Goal: Complete application form: Complete application form

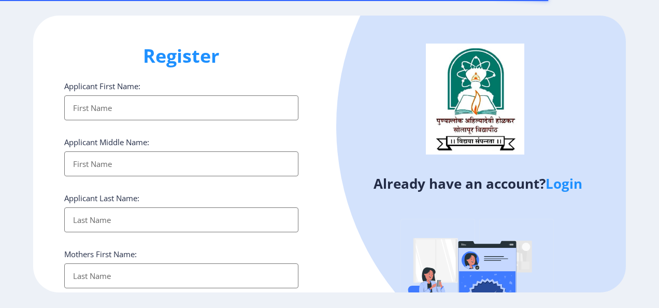
select select
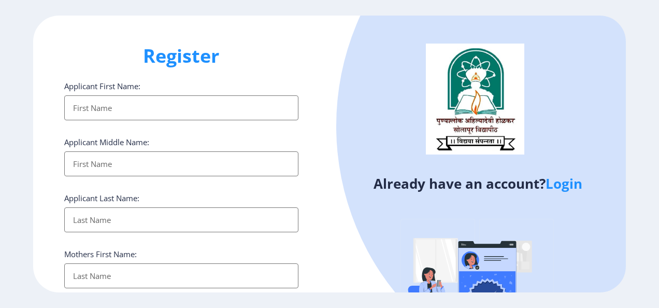
click at [557, 189] on link "Login" at bounding box center [564, 183] width 37 height 19
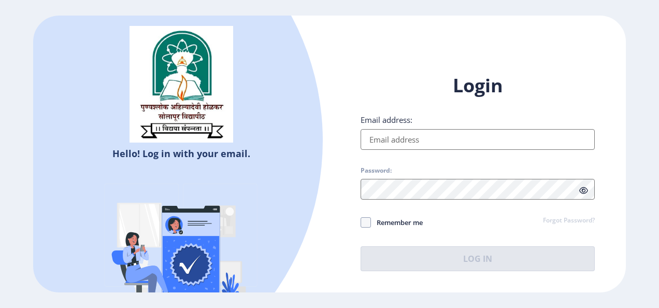
click at [460, 140] on input "Email address:" at bounding box center [478, 139] width 234 height 21
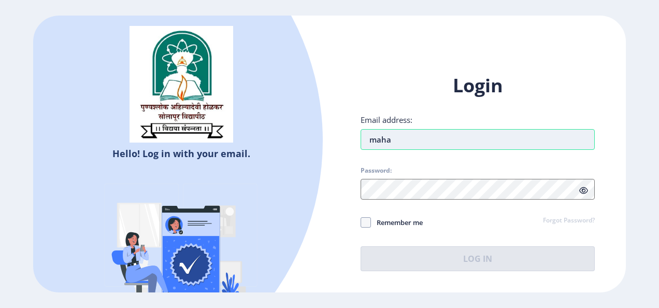
type input "mahadeogaikwad456@gmail.com"
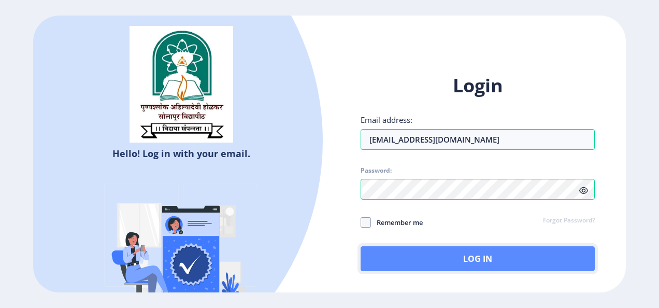
click at [368, 257] on button "Log In" at bounding box center [478, 258] width 234 height 25
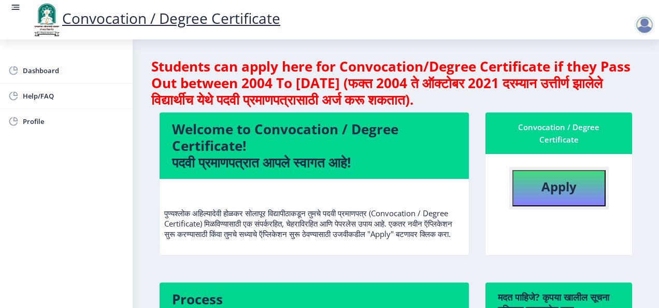
click at [542, 195] on button "Apply" at bounding box center [559, 188] width 93 height 36
select select
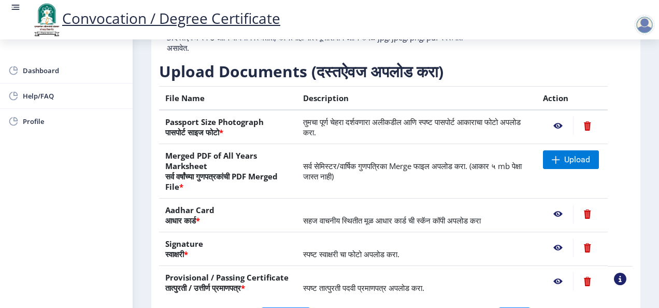
scroll to position [157, 0]
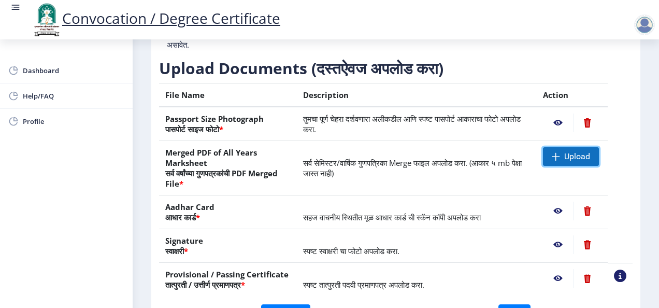
click at [575, 162] on span "Upload" at bounding box center [578, 156] width 26 height 10
click at [586, 166] on span "Upload" at bounding box center [571, 156] width 56 height 19
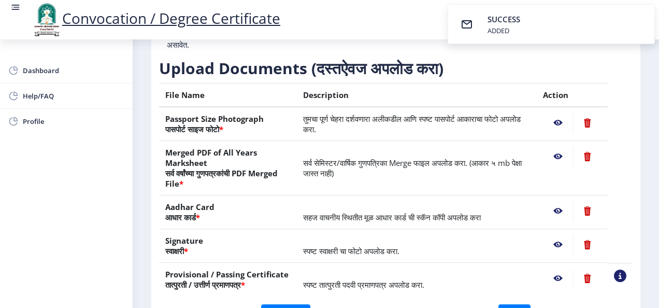
scroll to position [236, 0]
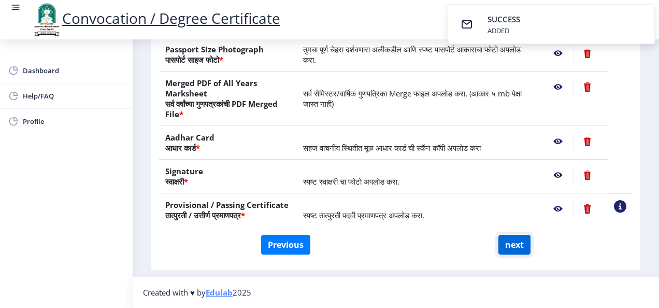
click at [501, 238] on button "next" at bounding box center [515, 245] width 32 height 20
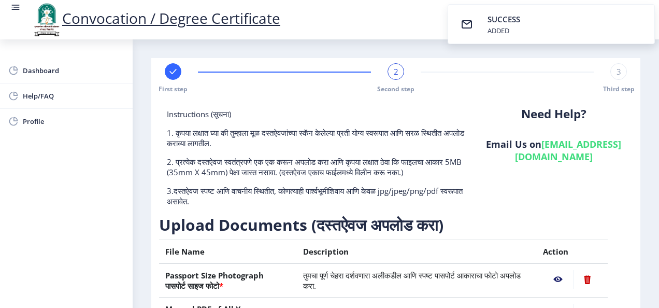
select select
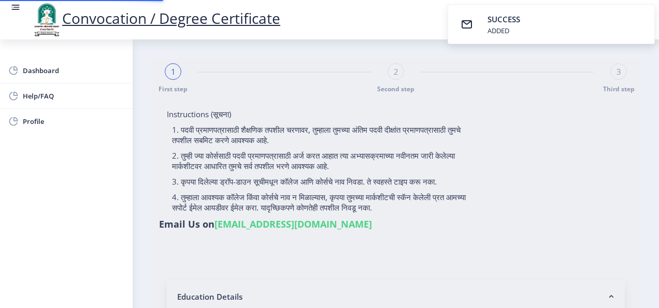
select select
type input "2011032500036182"
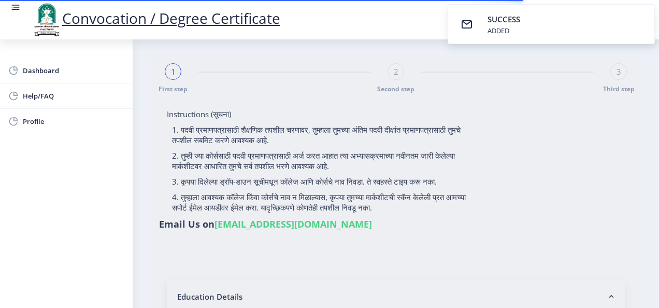
select select "Regular"
select select "2014"
select select "March"
select select "FIRST CLASS WITH DISTINCTION"
type input "049462"
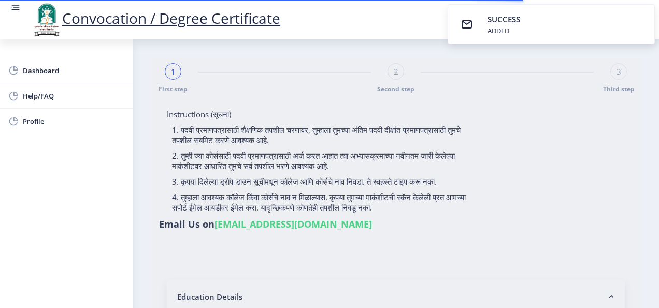
select select "History"
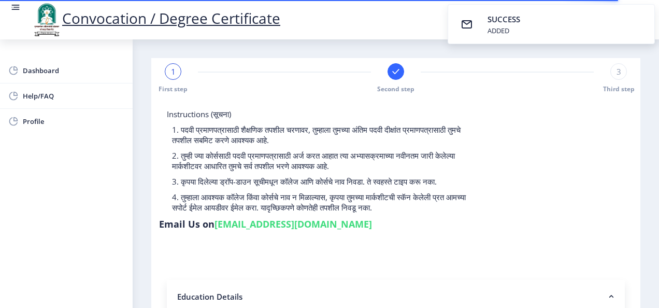
select select
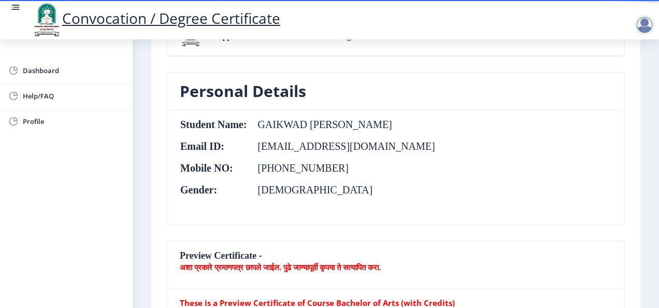
scroll to position [108, 0]
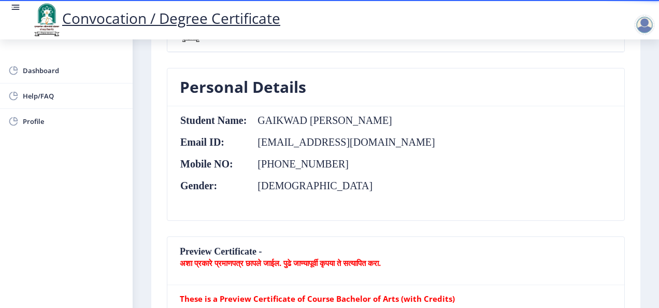
click at [352, 264] on b "अशा प्रकारे प्रमाणपत्र छापले जाईल. पुढे जाण्यापूर्वी कृपया ते सत्यापित करा." at bounding box center [280, 263] width 201 height 10
click at [512, 266] on p "अशा प्रकारे प्रमाणपत्र छापले जाईल. पुढे जाण्यापूर्वी कृपया ते सत्यापित करा." at bounding box center [396, 263] width 432 height 10
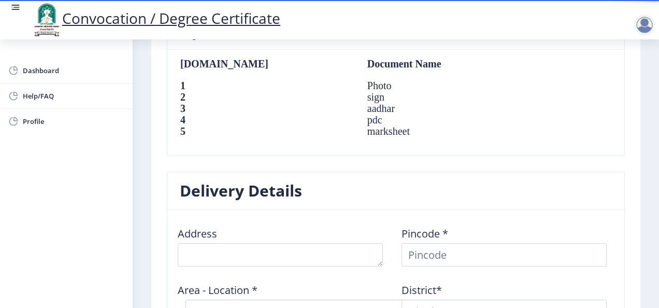
scroll to position [721, 0]
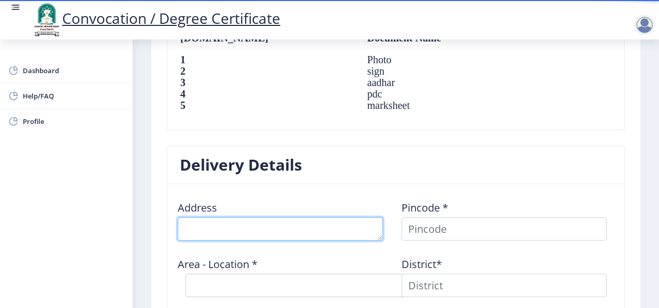
click at [343, 227] on textarea at bounding box center [280, 228] width 205 height 23
type textarea "AT WANGI POST WADALA"
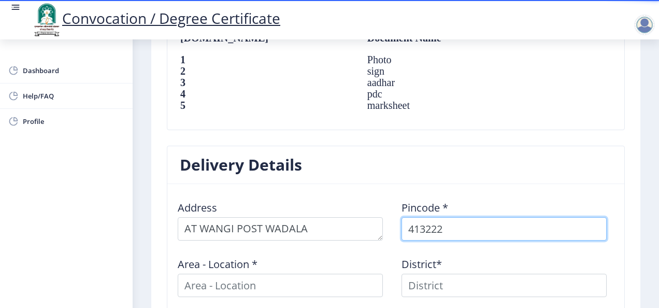
type input "413222"
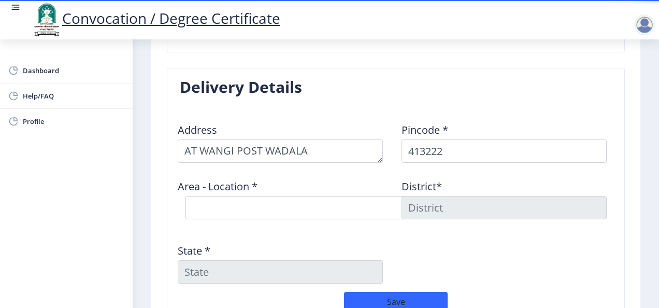
scroll to position [799, 0]
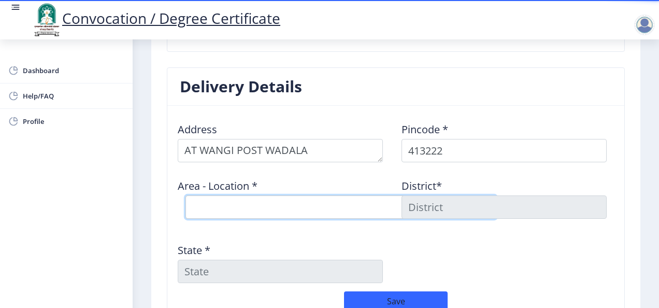
click at [329, 209] on select "Select Area Location Akolekati B.O Darfalbibi B.O Darfalgavadi B.O Kalman B.O K…" at bounding box center [341, 206] width 311 height 23
select select "13: Object"
click at [186, 195] on select "Select Area Location Akolekati B.O Darfalbibi B.O Darfalgavadi B.O Kalman B.O K…" at bounding box center [341, 206] width 311 height 23
type input "SOLAPUR"
type input "Maharashtra"
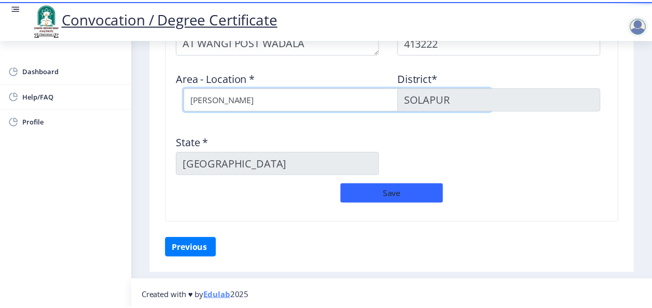
scroll to position [910, 0]
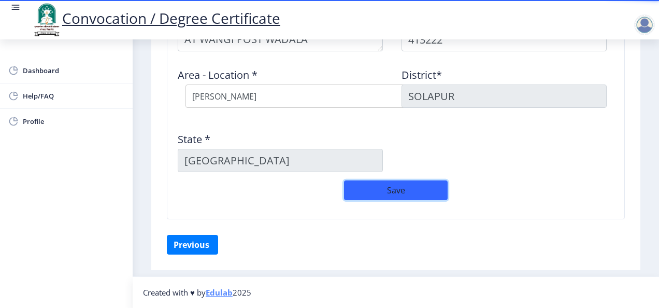
click at [412, 189] on button "Save" at bounding box center [396, 190] width 104 height 20
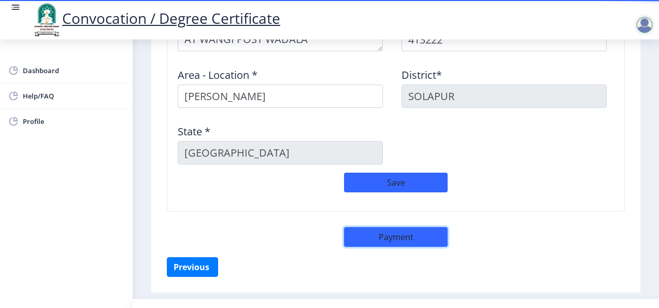
click at [407, 240] on button "Payment" at bounding box center [396, 237] width 104 height 20
select select "sealed"
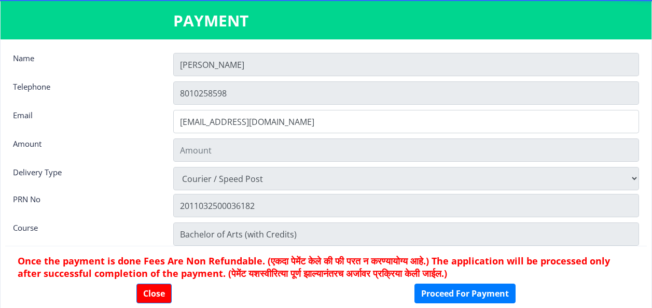
type input "1885"
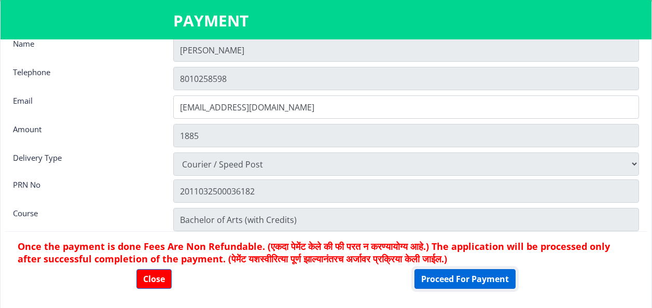
click at [468, 276] on button "Proceed For Payment" at bounding box center [464, 279] width 101 height 20
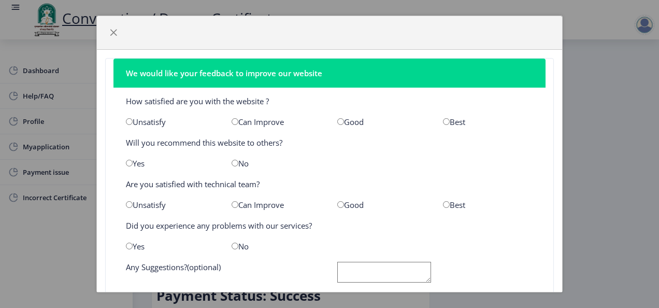
click at [340, 122] on input "radio" at bounding box center [341, 121] width 7 height 7
radio input "true"
click at [128, 164] on input "radio" at bounding box center [129, 163] width 7 height 7
radio input "true"
click at [340, 205] on input "radio" at bounding box center [341, 204] width 7 height 7
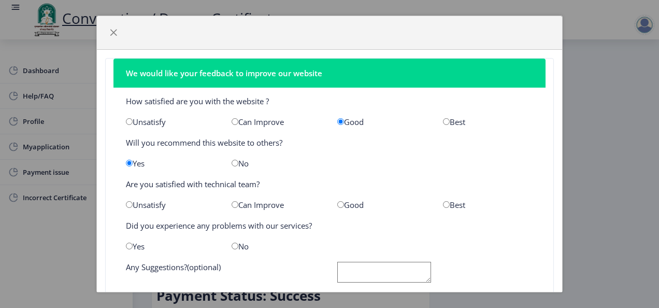
radio input "true"
click at [230, 242] on div "No" at bounding box center [277, 246] width 106 height 10
click at [233, 246] on input "radio" at bounding box center [235, 246] width 7 height 7
radio input "true"
click at [357, 280] on textarea at bounding box center [385, 272] width 94 height 21
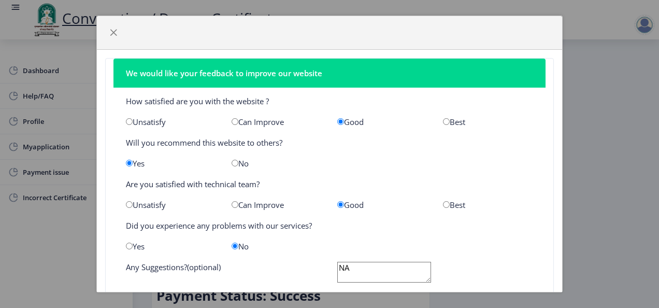
scroll to position [54, 0]
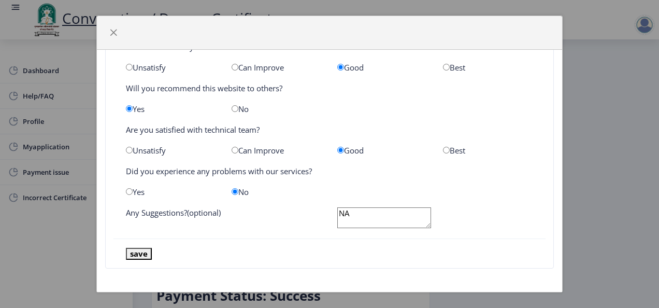
type textarea "NA"
click at [138, 254] on button "save" at bounding box center [139, 254] width 26 height 12
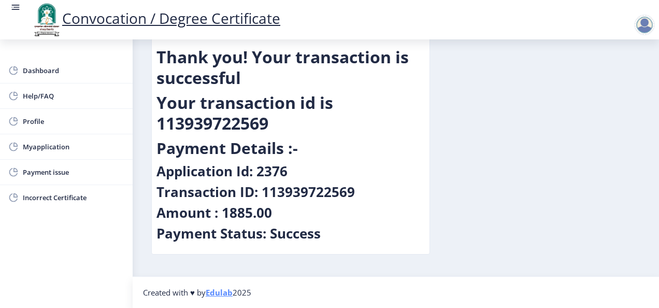
scroll to position [0, 0]
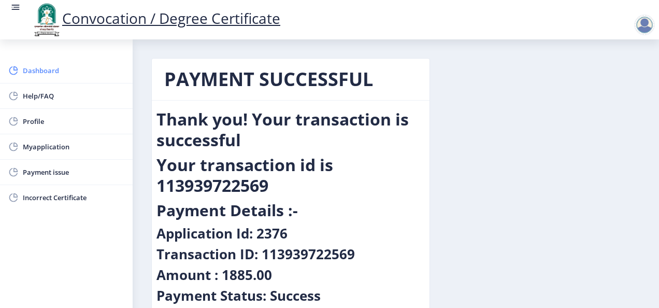
click at [46, 64] on link "Dashboard" at bounding box center [66, 70] width 133 height 25
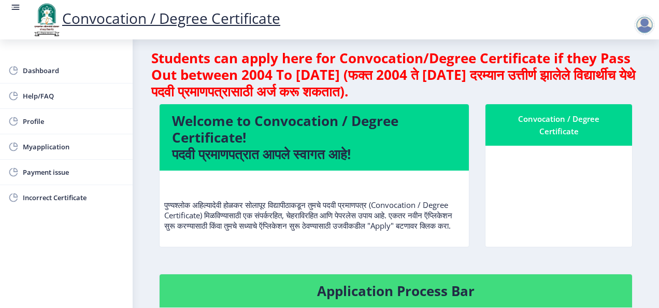
click at [638, 29] on div at bounding box center [645, 25] width 21 height 21
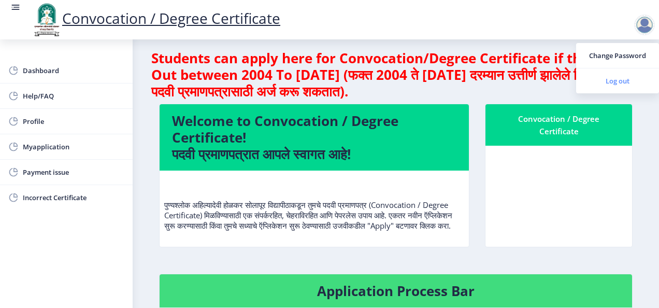
click at [629, 76] on span "Log out" at bounding box center [618, 81] width 66 height 12
